Goal: Ask a question

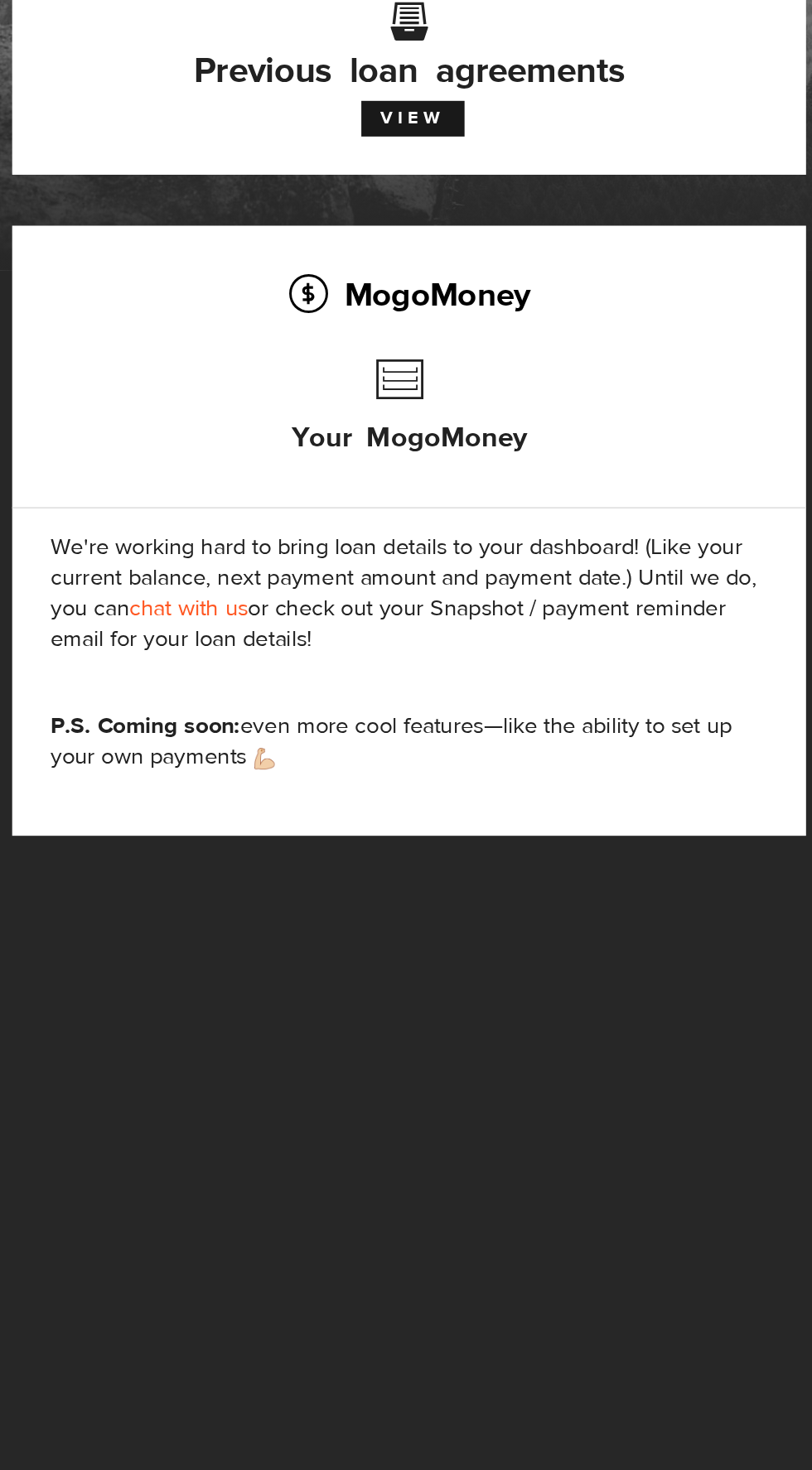
click at [160, 599] on link "chat with us" at bounding box center [126, 592] width 77 height 19
click at [307, 464] on h3 "Your MogoMoney" at bounding box center [271, 469] width 153 height 94
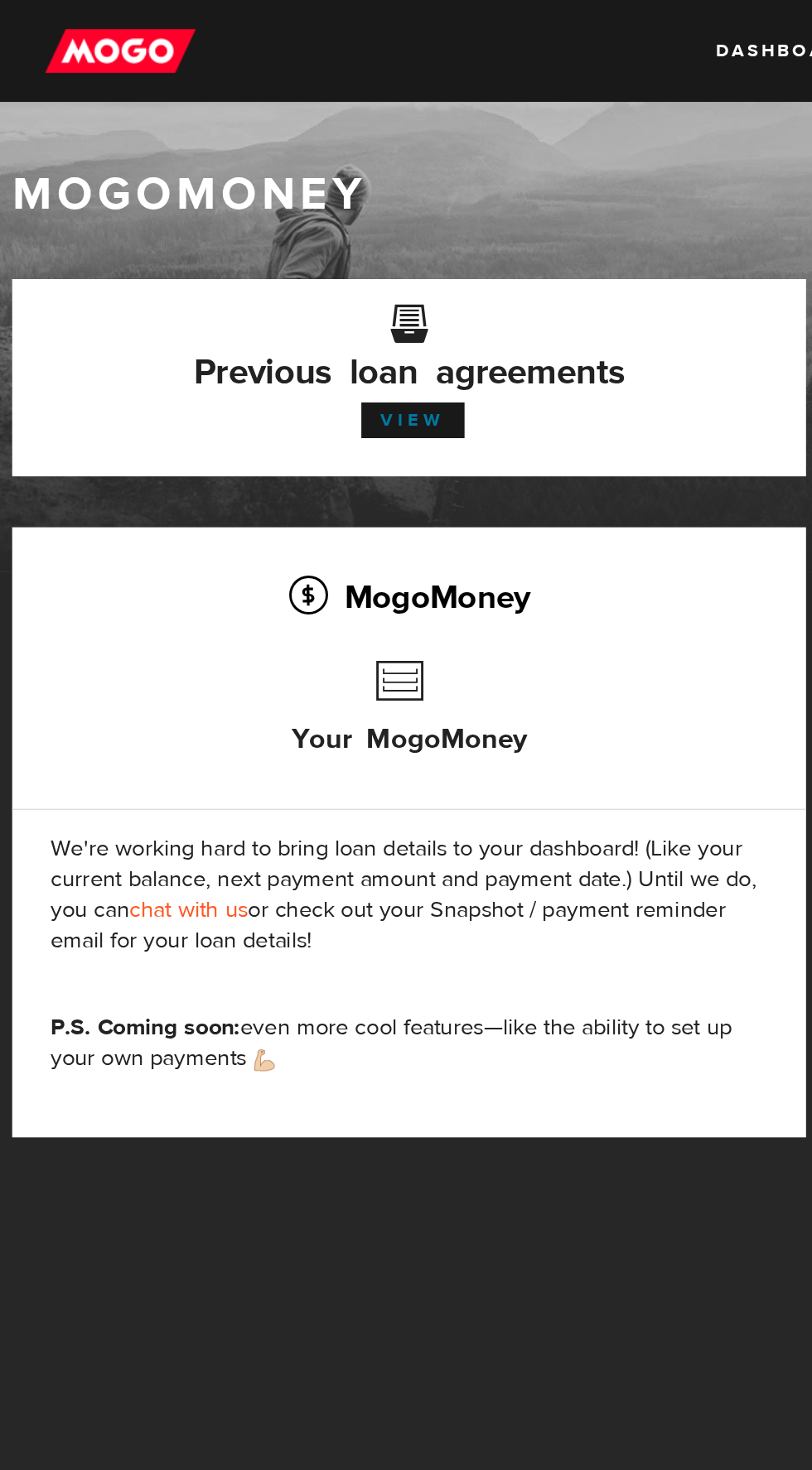
click at [302, 273] on link "View" at bounding box center [273, 273] width 67 height 24
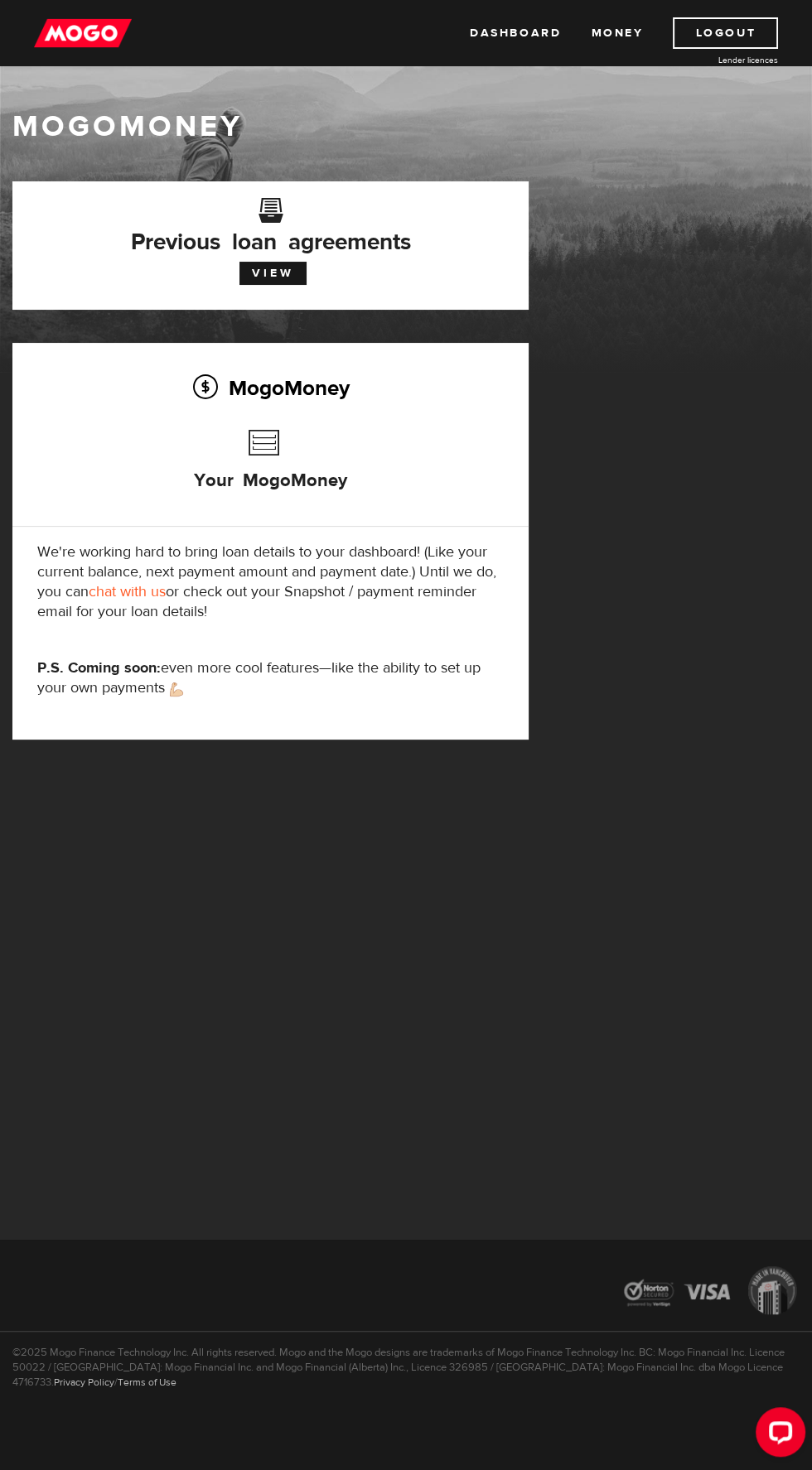
click at [156, 592] on link "chat with us" at bounding box center [126, 592] width 77 height 19
